Goal: Information Seeking & Learning: Understand process/instructions

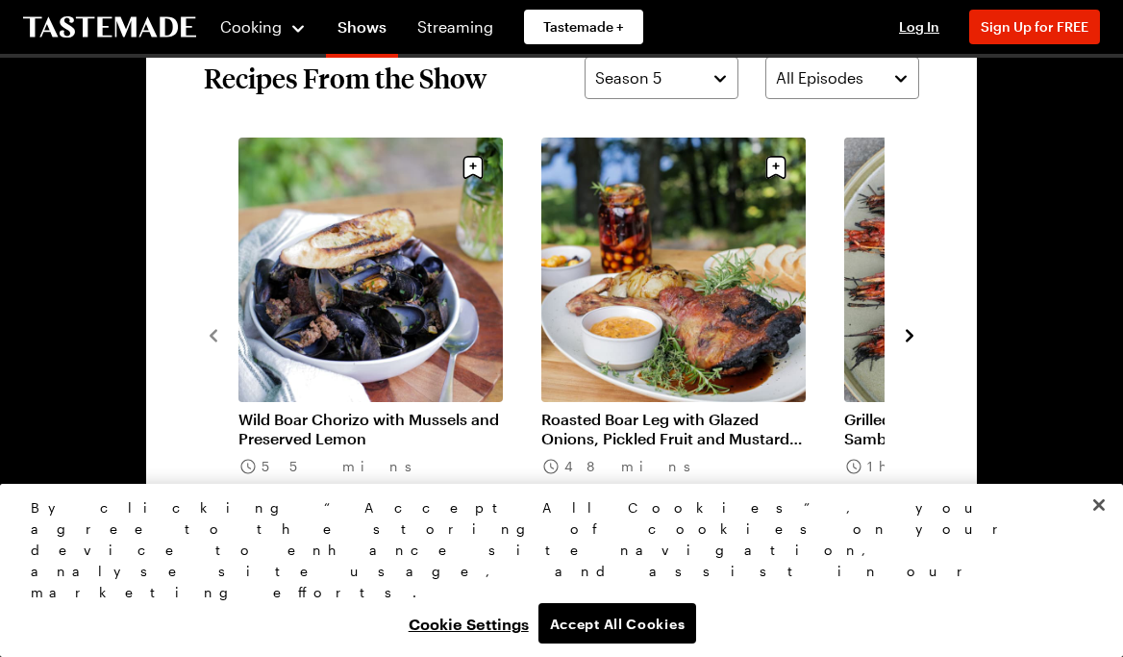
scroll to position [1761, 0]
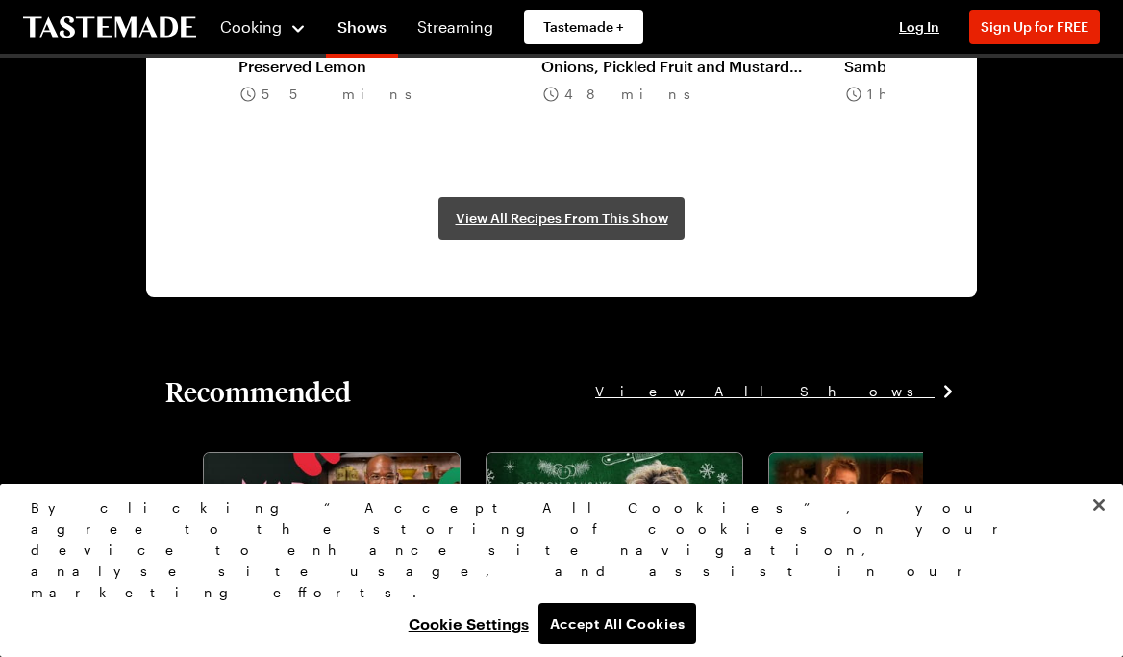
click at [568, 211] on span "View All Recipes From This Show" at bounding box center [562, 218] width 212 height 19
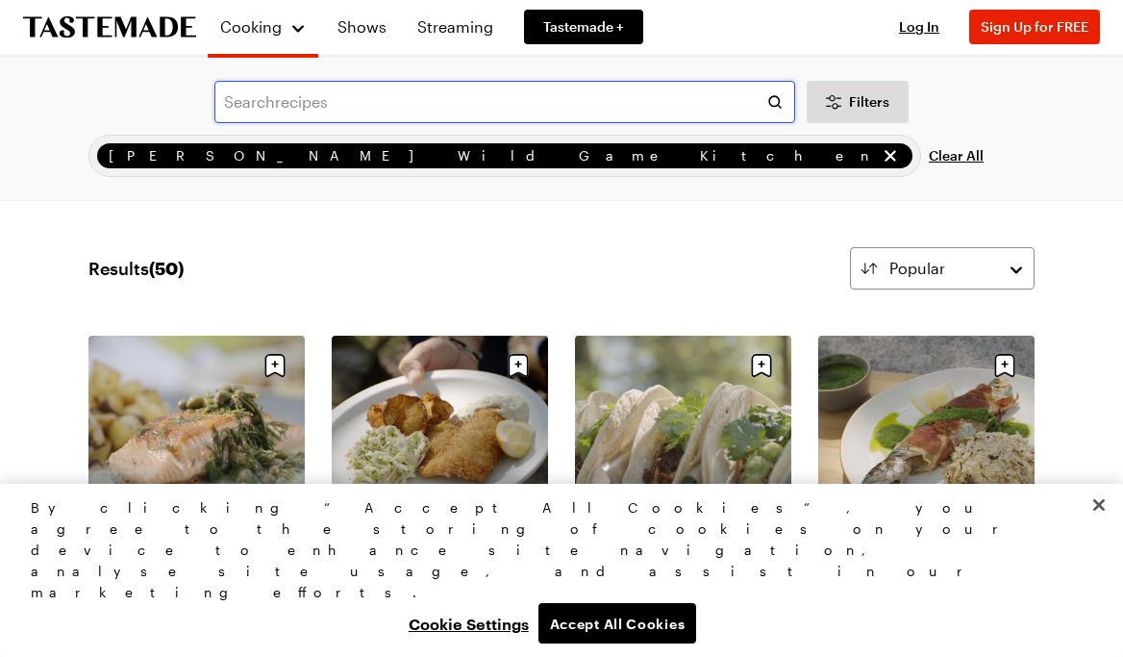
click at [285, 94] on input "text" at bounding box center [504, 102] width 581 height 42
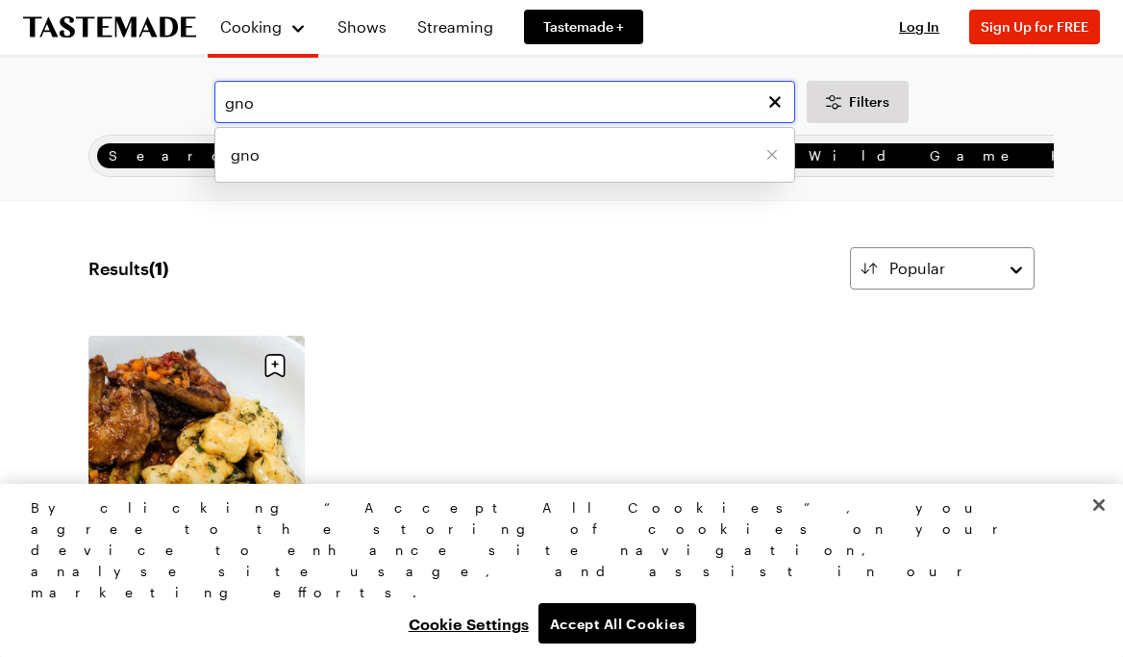
scroll to position [170, 0]
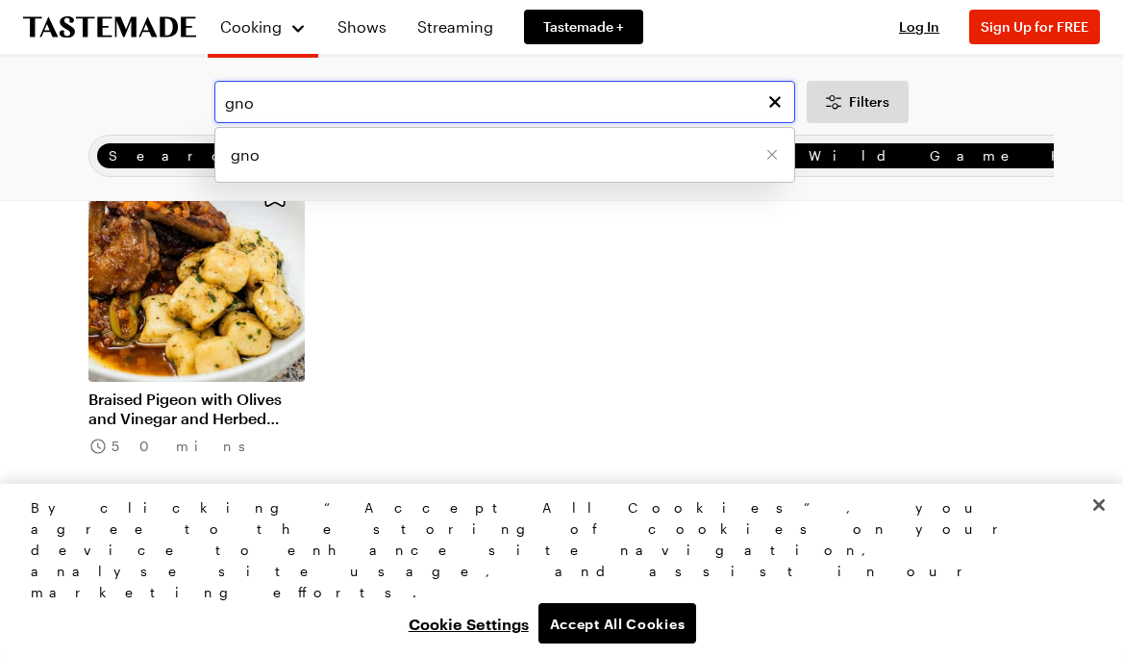
type input "gno"
click at [172, 402] on link "Braised Pigeon with Olives and Vinegar and Herbed Gnocchi" at bounding box center [196, 408] width 216 height 38
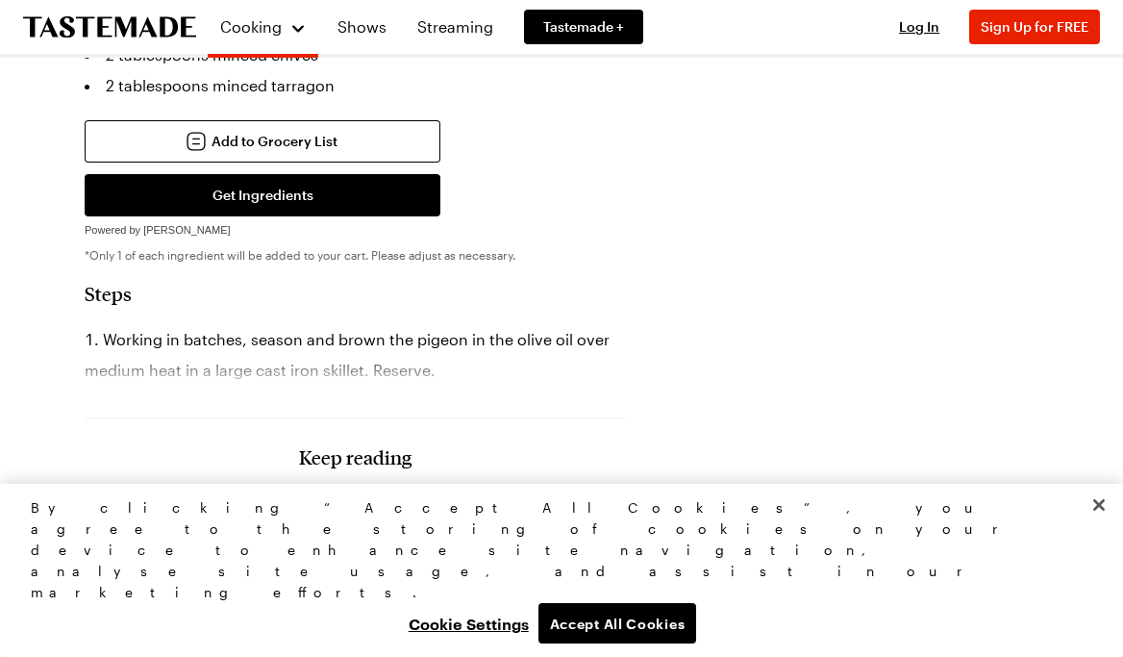
scroll to position [1663, 0]
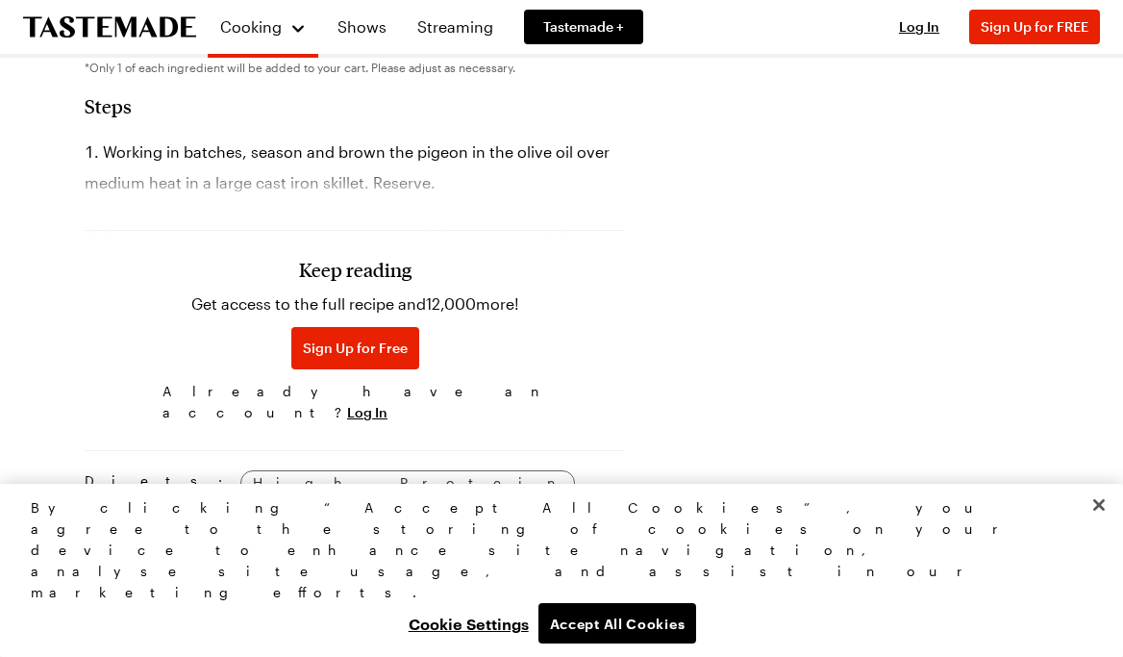
click at [124, 117] on h2 "Steps" at bounding box center [355, 105] width 540 height 23
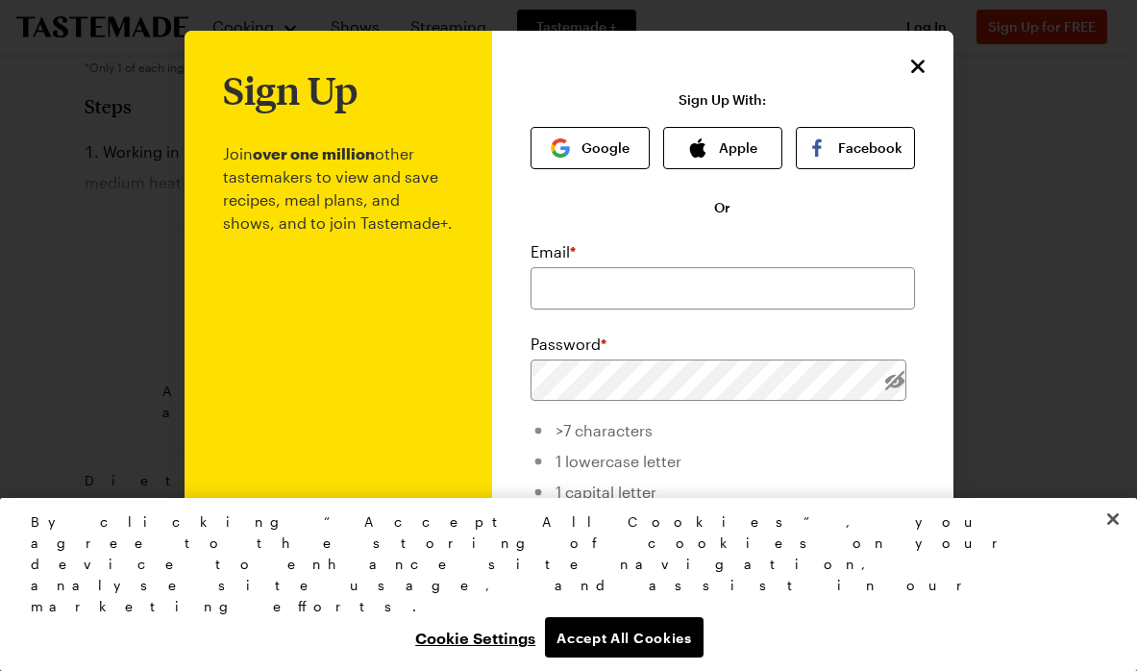
click at [907, 68] on icon "Close" at bounding box center [918, 66] width 23 height 23
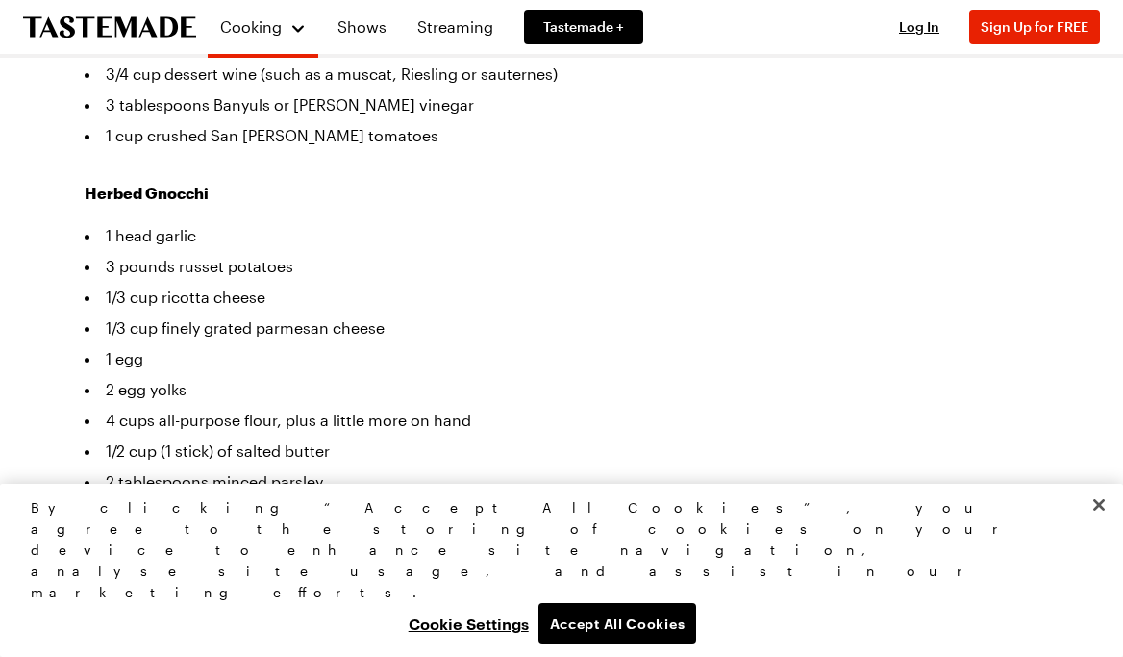
scroll to position [1145, 0]
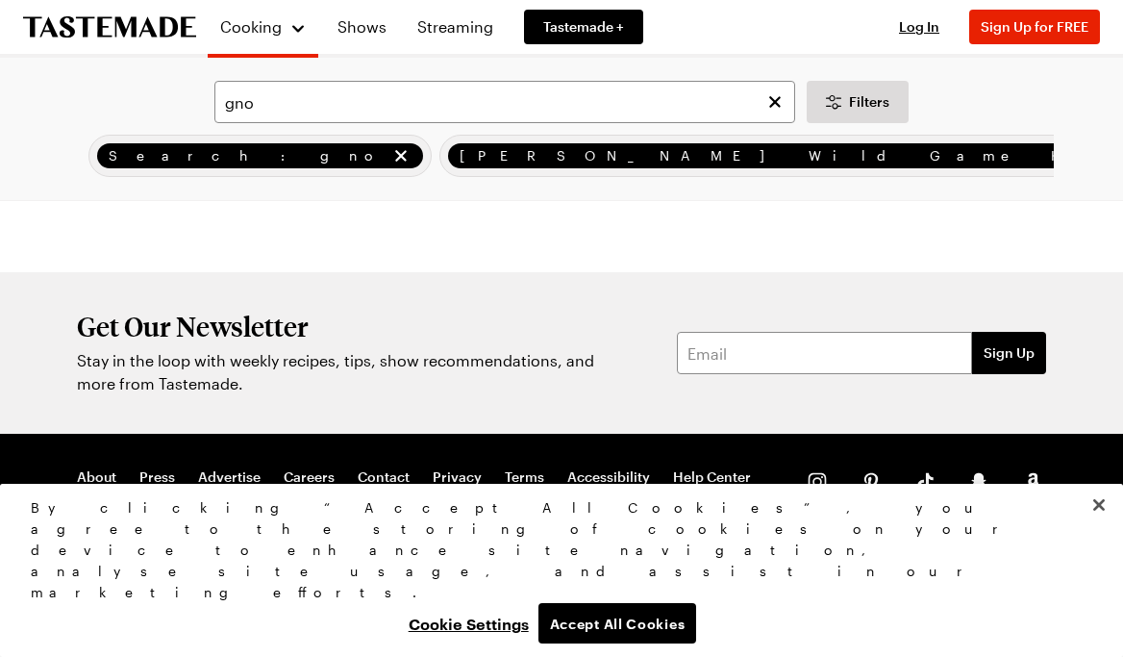
scroll to position [170, 0]
